Goal: Task Accomplishment & Management: Manage account settings

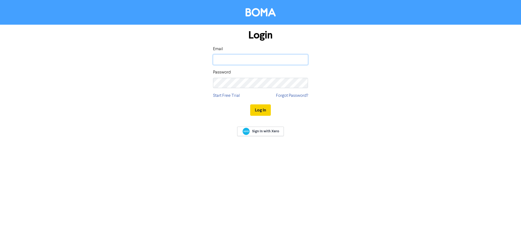
type input "[EMAIL_ADDRESS][DOMAIN_NAME]"
click at [263, 114] on button "Log In" at bounding box center [260, 110] width 21 height 11
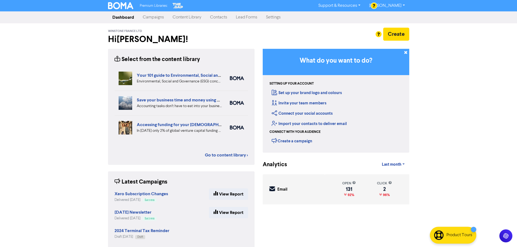
click at [216, 17] on link "Contacts" at bounding box center [219, 17] width 26 height 11
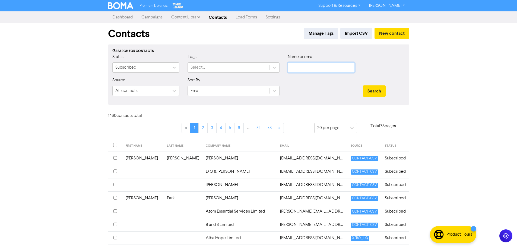
click at [317, 67] on input "text" at bounding box center [321, 67] width 67 height 10
type input "[PERSON_NAME]"
click at [363, 86] on button "Search" at bounding box center [374, 91] width 23 height 11
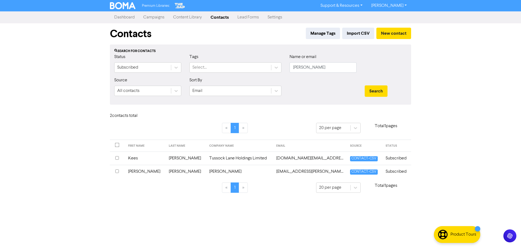
click at [292, 174] on td "[EMAIL_ADDRESS][PERSON_NAME][DOMAIN_NAME]" at bounding box center [310, 171] width 74 height 13
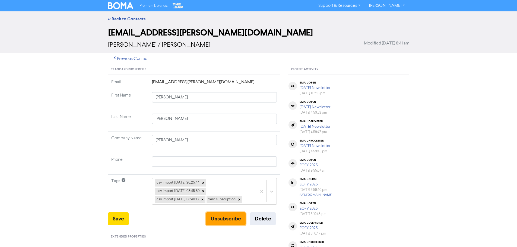
click at [224, 222] on button "Unsubscribe" at bounding box center [226, 219] width 40 height 13
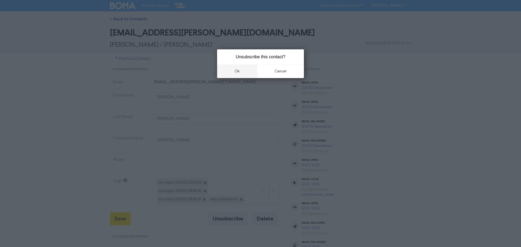
click at [235, 72] on button "ok" at bounding box center [237, 72] width 40 height 14
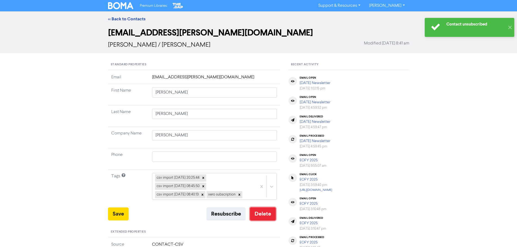
click at [261, 216] on button "Delete" at bounding box center [263, 214] width 26 height 13
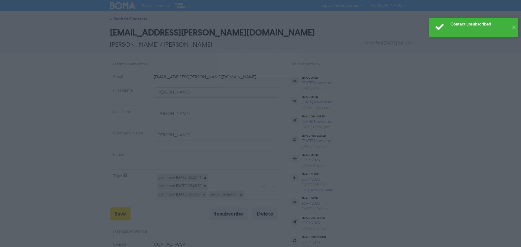
click at [238, 74] on button "ok" at bounding box center [237, 72] width 40 height 14
